Goal: Task Accomplishment & Management: Use online tool/utility

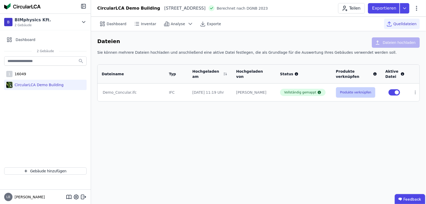
click at [266, 91] on button "Produkte verknüpfen" at bounding box center [355, 92] width 39 height 10
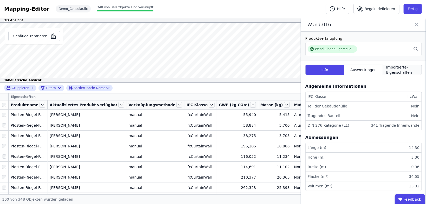
click at [266, 69] on span "Importierte-Eigenschaften" at bounding box center [402, 70] width 32 height 10
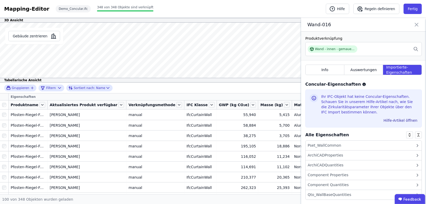
scroll to position [4, 0]
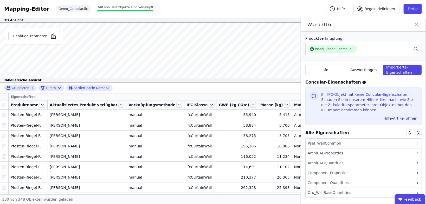
click at [266, 131] on div "Pset_WallCommon" at bounding box center [363, 144] width 116 height 10
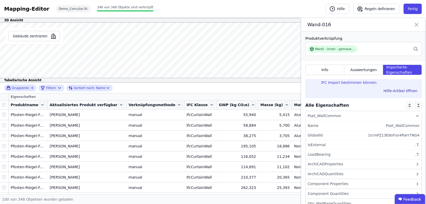
scroll to position [42, 0]
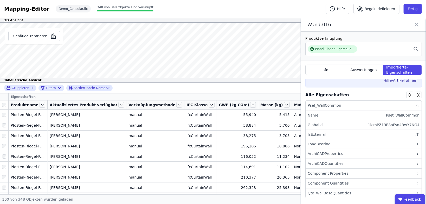
click at [266, 131] on div "ArchiCADQuantities" at bounding box center [363, 164] width 116 height 10
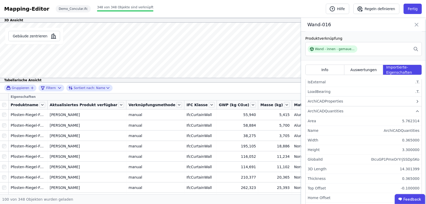
scroll to position [84, 0]
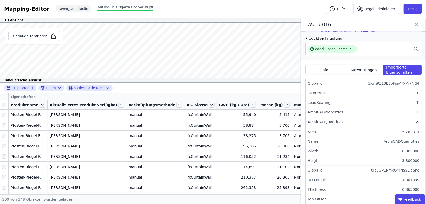
click at [266, 109] on div "ArchiCADProperties" at bounding box center [363, 113] width 116 height 10
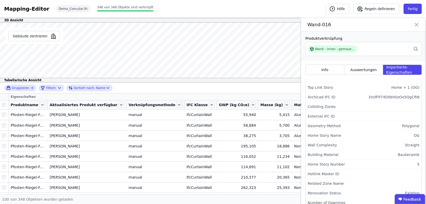
scroll to position [271, 0]
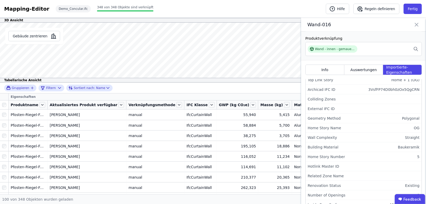
click at [266, 24] on icon at bounding box center [416, 24] width 3 height 3
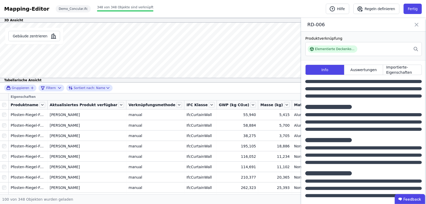
scroll to position [0, 0]
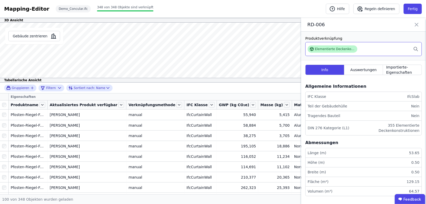
click at [266, 48] on div "Elementierte Deckenkonstruktion - Brettschichtholz" at bounding box center [335, 49] width 40 height 4
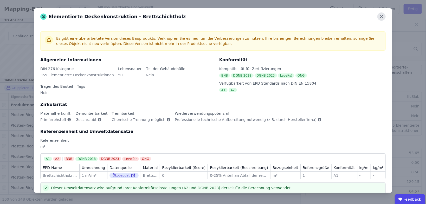
click at [266, 17] on icon at bounding box center [381, 16] width 8 height 8
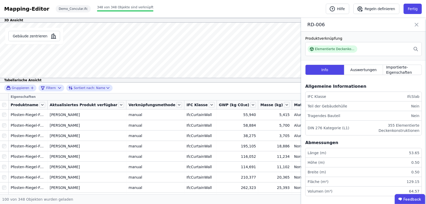
click at [266, 24] on icon at bounding box center [416, 24] width 6 height 7
